Goal: Task Accomplishment & Management: Manage account settings

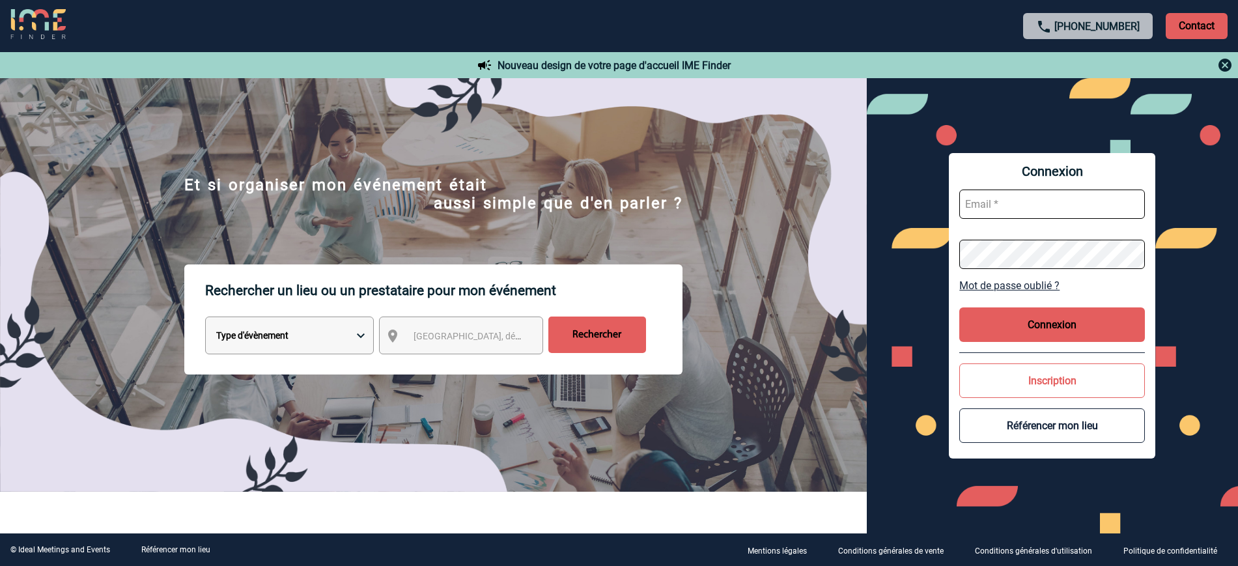
type input "partenariats@ime-groupe.com"
click at [1000, 313] on button "Connexion" at bounding box center [1052, 324] width 186 height 35
click at [1037, 325] on button "Connexion" at bounding box center [1052, 324] width 186 height 35
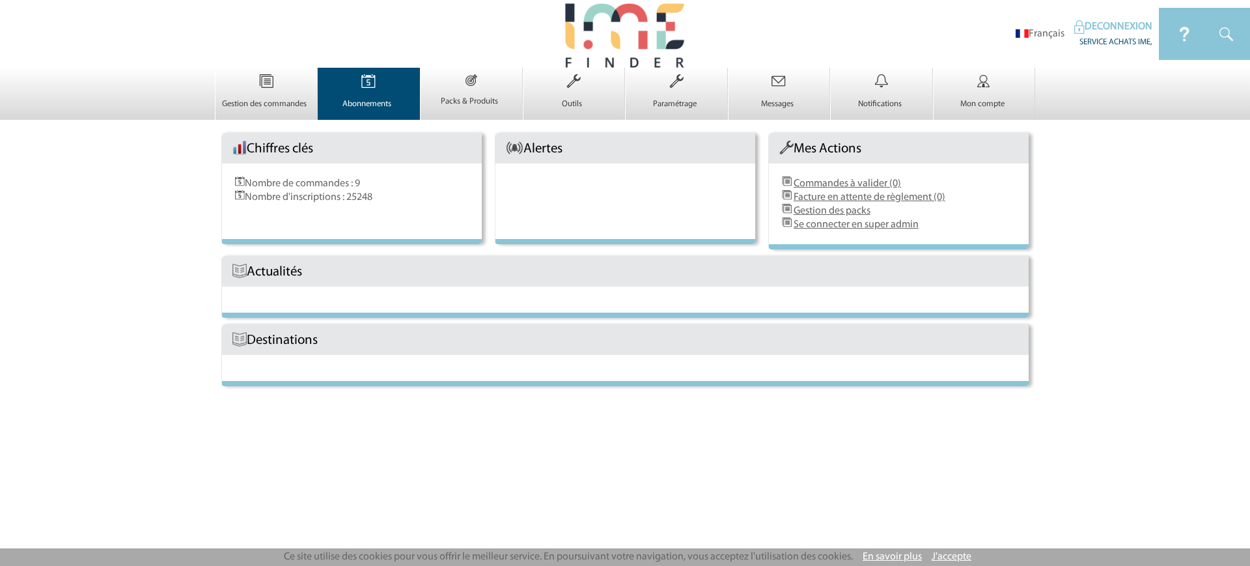
click at [361, 94] on img at bounding box center [368, 81] width 53 height 27
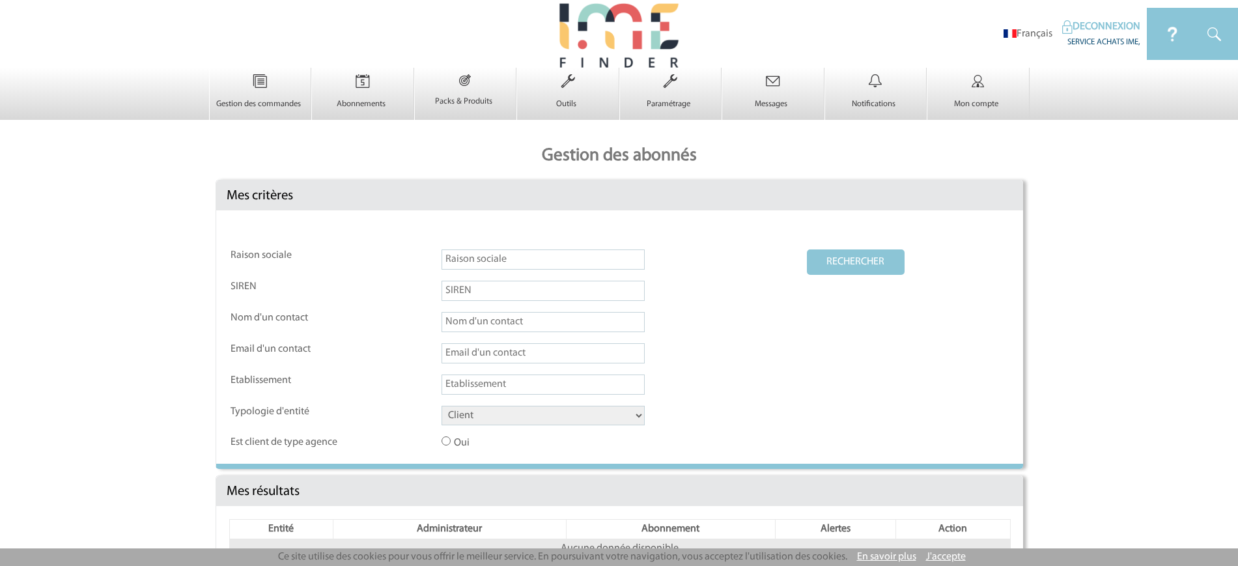
click at [496, 255] on input "text" at bounding box center [543, 259] width 203 height 20
paste input "Red Comedy Club"
type input "Red Comedy Club"
click at [513, 422] on select "Client Fournisseur Agence Promoteur Genius Backoffice" at bounding box center [543, 416] width 203 height 20
select select "FOURNISSEUR"
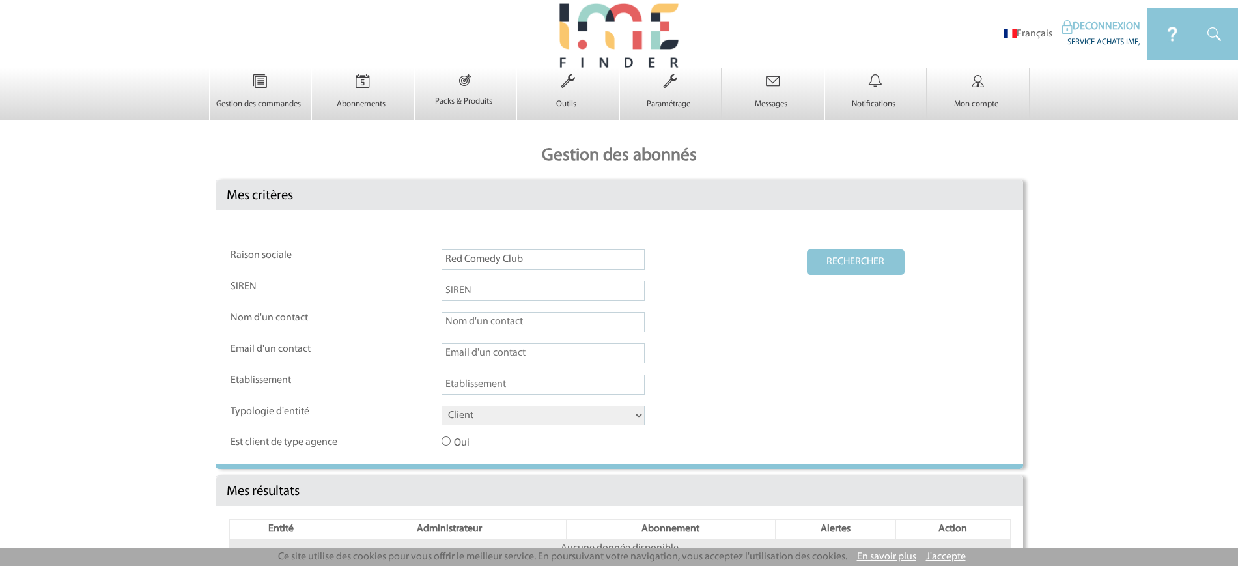
click at [442, 406] on select "Client Fournisseur Agence Promoteur Genius Backoffice" at bounding box center [543, 416] width 203 height 20
click at [821, 261] on button "RECHERCHER" at bounding box center [856, 261] width 98 height 25
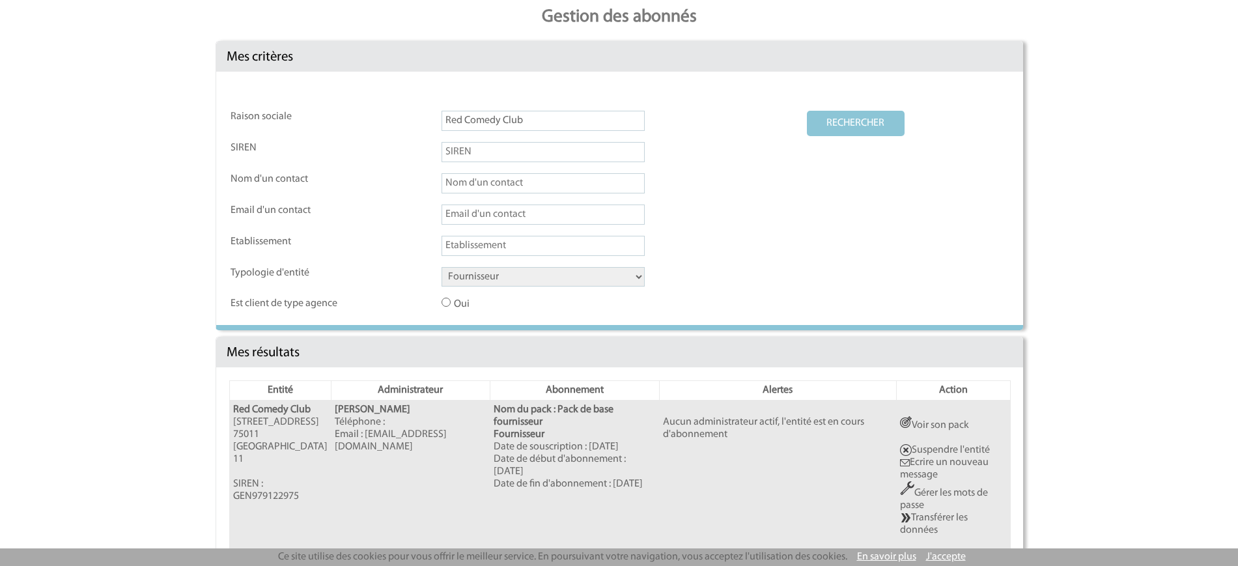
scroll to position [204, 0]
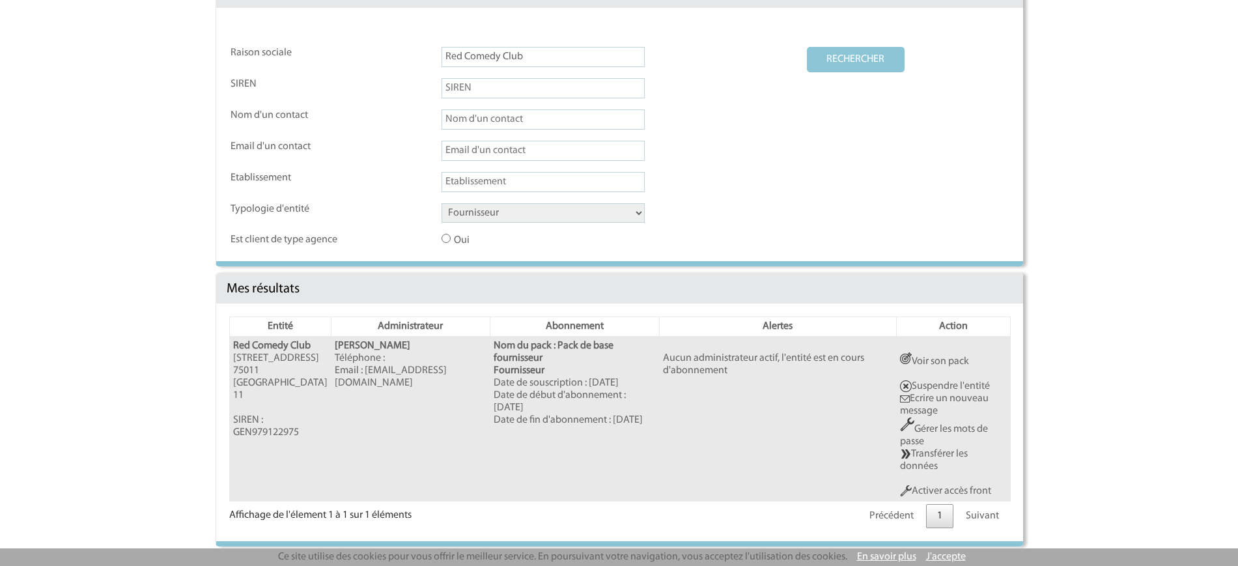
click at [915, 488] on link "Activer accès front" at bounding box center [945, 491] width 91 height 10
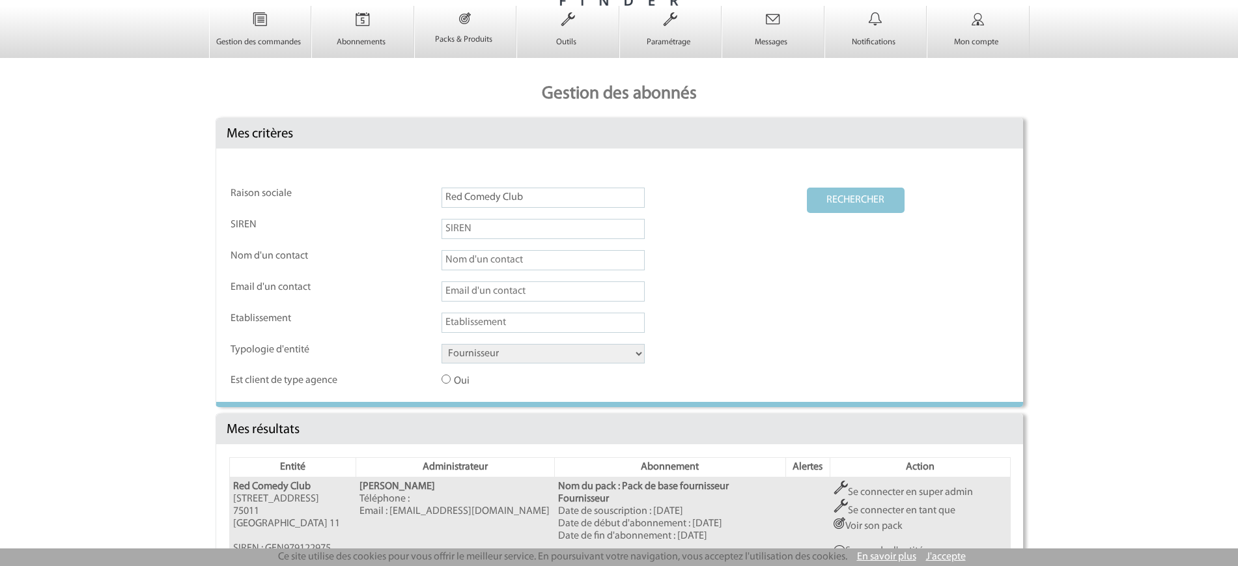
scroll to position [0, 0]
